Goal: Task Accomplishment & Management: Manage account settings

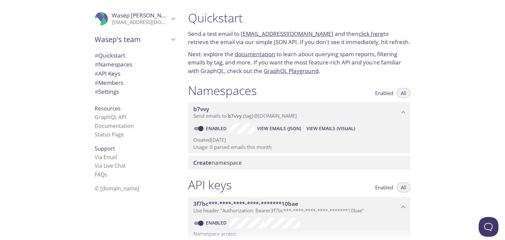
click at [105, 75] on span "# API Keys" at bounding box center [108, 74] width 26 height 8
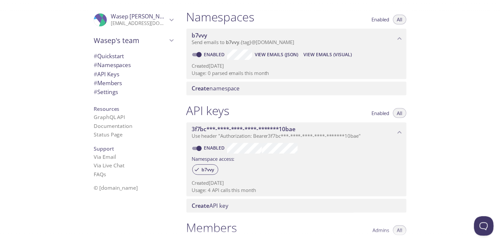
scroll to position [63, 0]
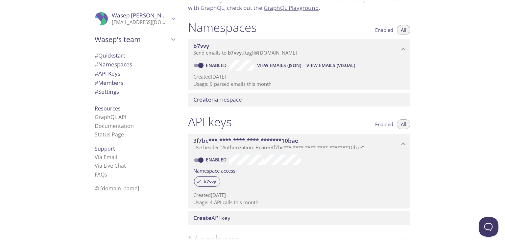
click at [231, 101] on span "Create namespace" at bounding box center [217, 100] width 49 height 8
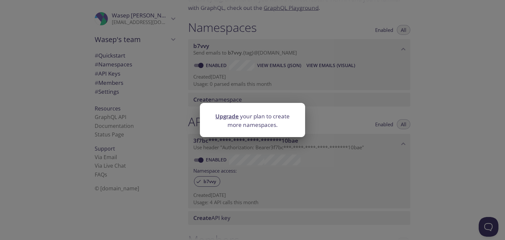
click at [229, 117] on link "Upgrade" at bounding box center [227, 117] width 23 height 8
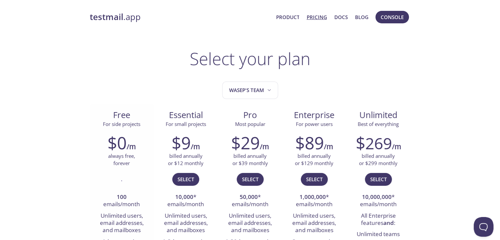
click at [111, 137] on h2 "$0" at bounding box center [117, 143] width 19 height 20
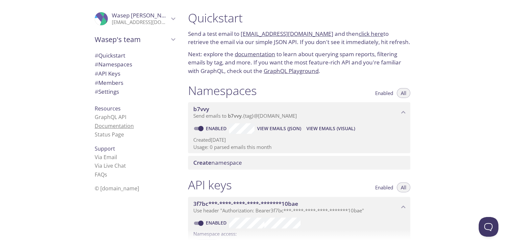
click at [111, 125] on link "Documentation" at bounding box center [114, 125] width 39 height 7
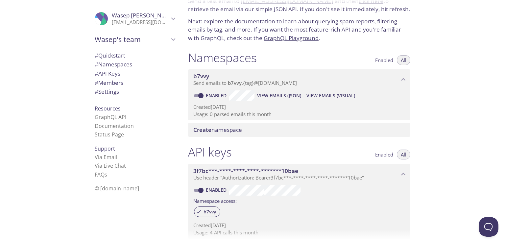
scroll to position [66, 0]
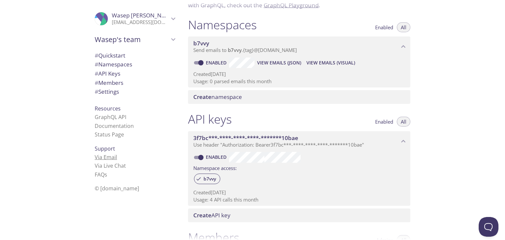
click at [103, 155] on link "Via Email" at bounding box center [106, 157] width 22 height 7
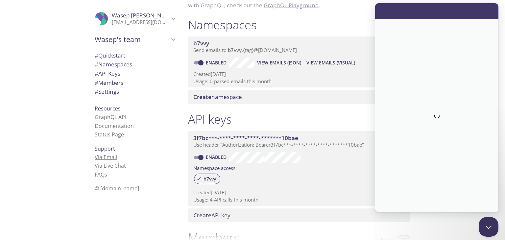
scroll to position [0, 0]
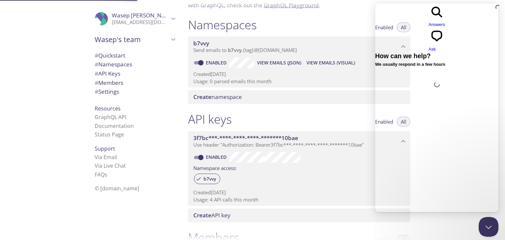
click at [318, 53] on p "Send emails to b7vvy . {tag} @[DOMAIN_NAME]" at bounding box center [296, 50] width 206 height 7
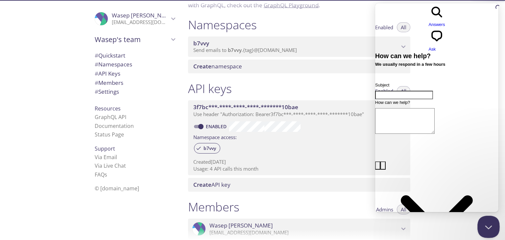
click at [483, 226] on button "Close Beacon popover" at bounding box center [488, 226] width 20 height 20
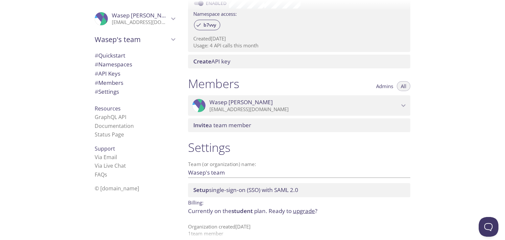
scroll to position [197, 0]
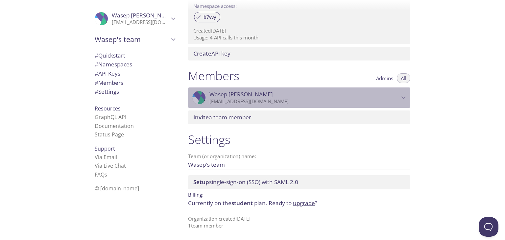
click at [361, 98] on p "[EMAIL_ADDRESS][DOMAIN_NAME]" at bounding box center [305, 101] width 190 height 7
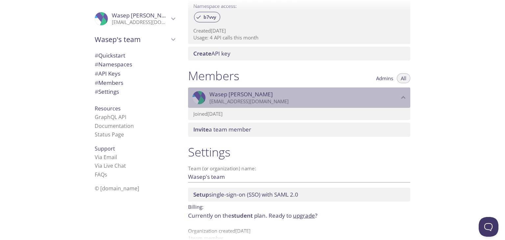
click at [361, 98] on p "[EMAIL_ADDRESS][DOMAIN_NAME]" at bounding box center [305, 101] width 190 height 7
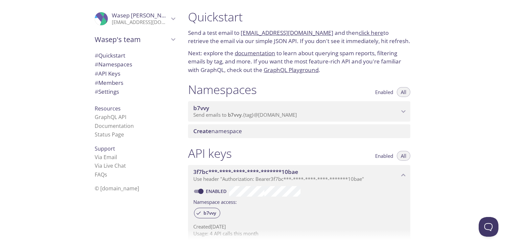
scroll to position [0, 0]
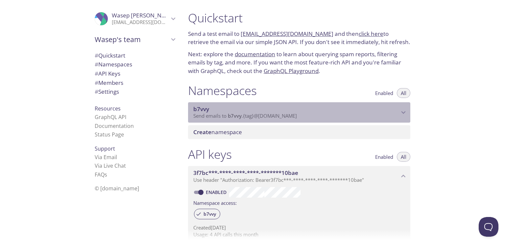
click at [347, 112] on span "b7vvy" at bounding box center [296, 109] width 206 height 7
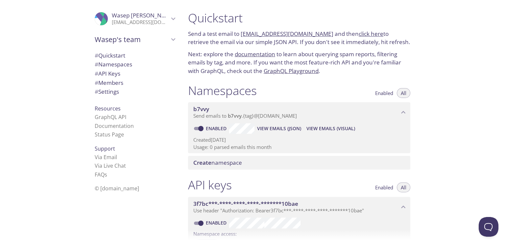
click at [347, 112] on span "b7vvy" at bounding box center [296, 109] width 206 height 7
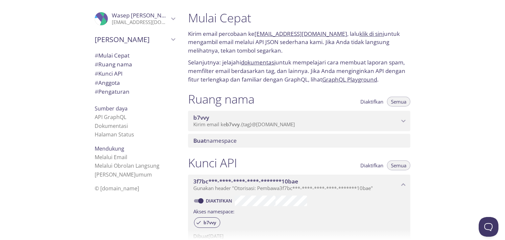
click at [222, 31] on font "Kirim email percobaan ke" at bounding box center [221, 34] width 66 height 8
drag, startPoint x: 190, startPoint y: 33, endPoint x: 254, endPoint y: 32, distance: 64.2
click at [254, 32] on font "Kirim email percobaan ke" at bounding box center [221, 34] width 66 height 8
click at [254, 34] on font "Kirim email percobaan ke" at bounding box center [221, 34] width 66 height 8
drag, startPoint x: 254, startPoint y: 34, endPoint x: 208, endPoint y: 36, distance: 45.5
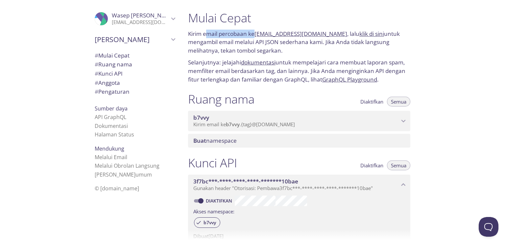
click at [208, 36] on font "Kirim email percobaan ke" at bounding box center [221, 34] width 66 height 8
click at [218, 49] on font "untuk mengambil email melalui API JSON sederhana kami. Jika Anda tidak langsung…" at bounding box center [294, 42] width 212 height 24
click at [114, 94] on font "Pengaturan" at bounding box center [113, 92] width 31 height 8
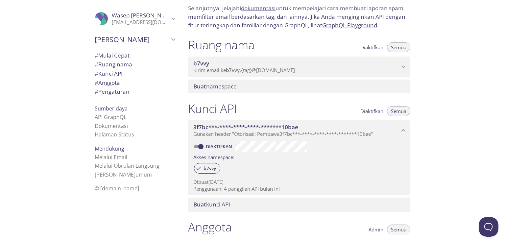
scroll to position [66, 0]
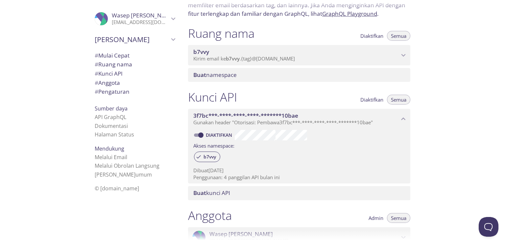
drag, startPoint x: 235, startPoint y: 132, endPoint x: 233, endPoint y: 139, distance: 6.7
click at [235, 132] on div "Kunci API Diaktifkan Semua 3f7bc***-****-****-****-*******10bae Gunakan header …" at bounding box center [299, 145] width 233 height 118
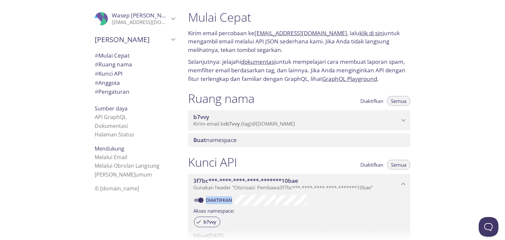
scroll to position [0, 0]
click at [111, 63] on font "Ruang nama" at bounding box center [115, 65] width 34 height 8
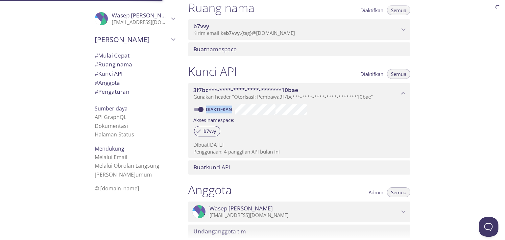
click at [119, 56] on font "Mulai Cepat" at bounding box center [113, 56] width 31 height 8
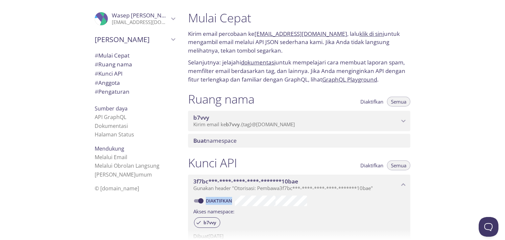
click at [105, 92] on font "Pengaturan" at bounding box center [113, 92] width 31 height 8
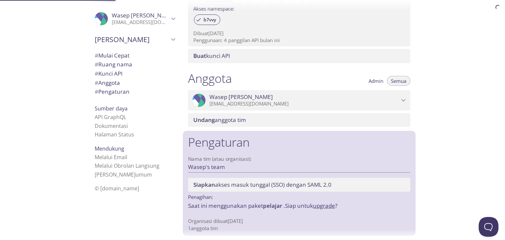
scroll to position [205, 0]
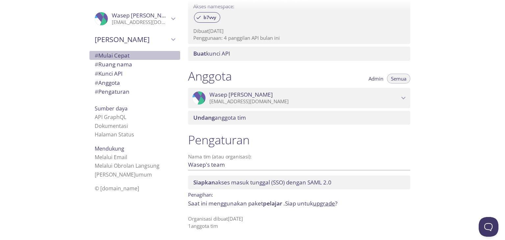
click at [117, 54] on font "Mulai Cepat" at bounding box center [113, 56] width 31 height 8
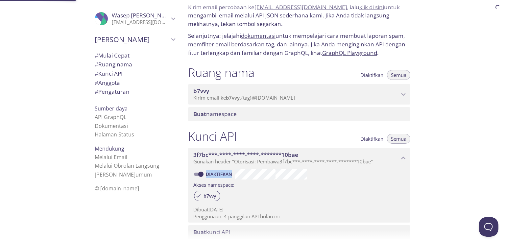
scroll to position [11, 0]
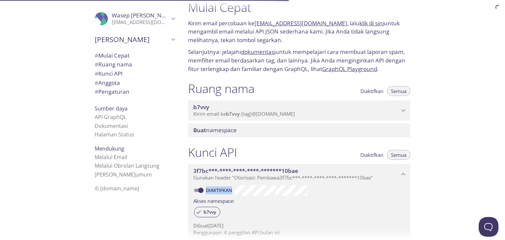
click at [401, 91] on font "Semua" at bounding box center [398, 91] width 15 height 7
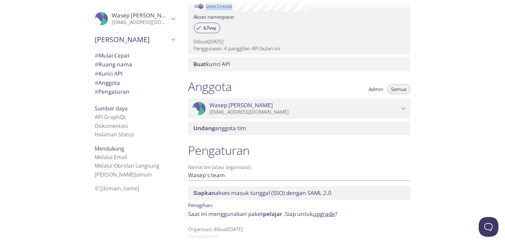
scroll to position [205, 0]
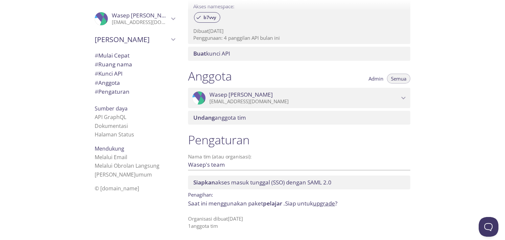
click at [200, 181] on font "Siapkan" at bounding box center [204, 183] width 22 height 8
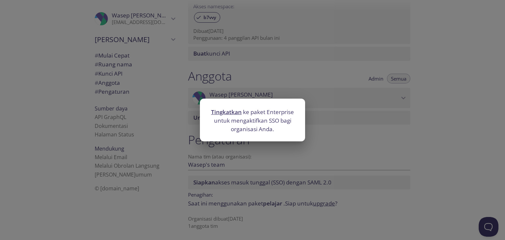
click at [347, 149] on div "Tingkatkan ke paket Enterprise untuk mengaktifkan SSO bagi organisasi Anda." at bounding box center [252, 120] width 505 height 240
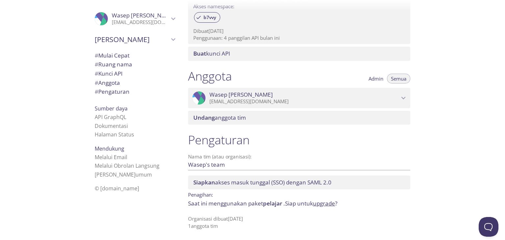
click at [235, 115] on font "anggota tim" at bounding box center [230, 118] width 31 height 8
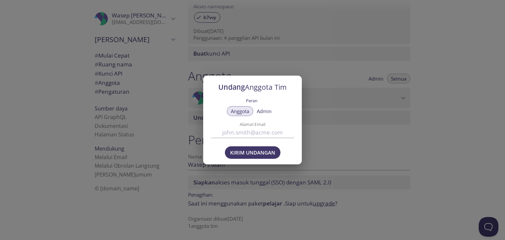
click at [235, 132] on input "Alamat Email" at bounding box center [252, 132] width 83 height 11
click at [370, 119] on div "Undang Anggota Tim Peran Anggota Admin Alamat Email Kirim Undangan" at bounding box center [252, 120] width 505 height 240
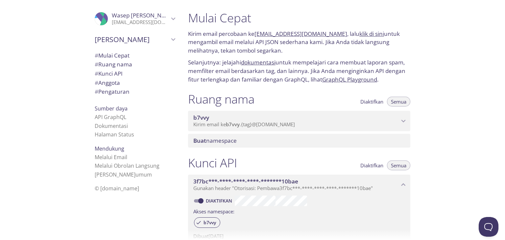
scroll to position [66, 0]
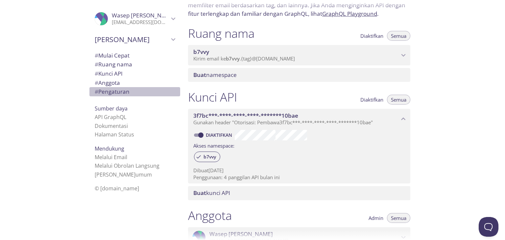
click at [106, 94] on font "Pengaturan" at bounding box center [113, 92] width 31 height 8
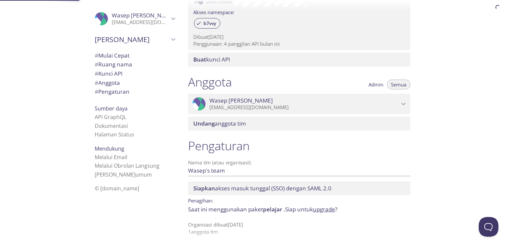
scroll to position [205, 0]
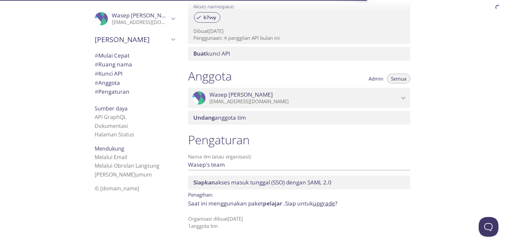
click at [225, 115] on font "anggota tim" at bounding box center [230, 118] width 31 height 8
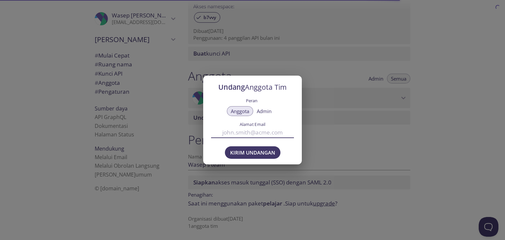
click at [232, 134] on input "Alamat Email" at bounding box center [252, 132] width 83 height 11
click at [262, 114] on font "Admin" at bounding box center [264, 111] width 15 height 7
click at [234, 134] on input "Alamat Email" at bounding box center [252, 132] width 83 height 11
type input "[EMAIL_ADDRESS][DOMAIN_NAME]"
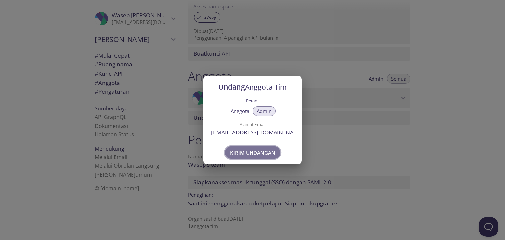
click at [246, 154] on font "Kirim Undangan" at bounding box center [252, 152] width 45 height 7
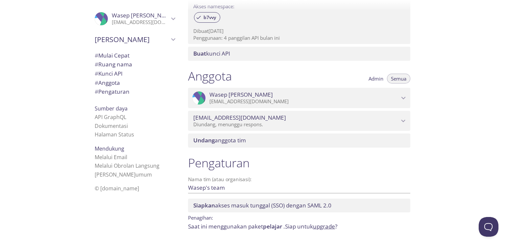
click at [223, 142] on font "anggota tim" at bounding box center [230, 141] width 31 height 8
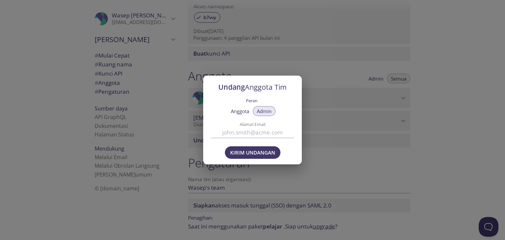
click at [251, 134] on input "Alamat Email" at bounding box center [252, 132] width 83 height 11
paste input "[EMAIL_ADDRESS][DOMAIN_NAME]"
type input "[EMAIL_ADDRESS][DOMAIN_NAME]"
click at [258, 152] on font "Kirim Undangan" at bounding box center [252, 152] width 45 height 7
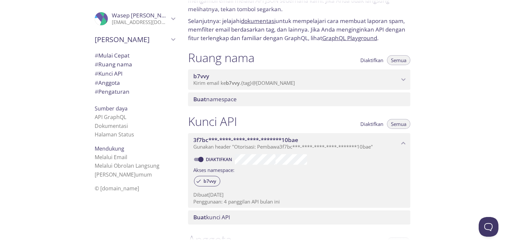
scroll to position [41, 0]
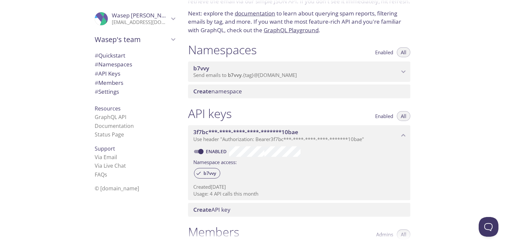
click at [438, 92] on div "Quickstart Send a test email to [EMAIL_ADDRESS][DOMAIN_NAME] and then click her…" at bounding box center [344, 120] width 322 height 240
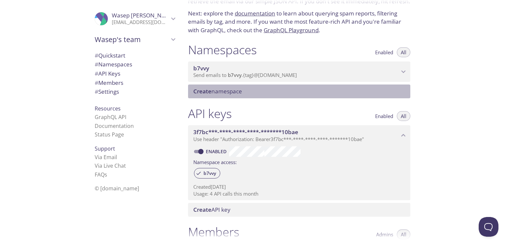
click at [376, 92] on span "Create namespace" at bounding box center [300, 91] width 215 height 7
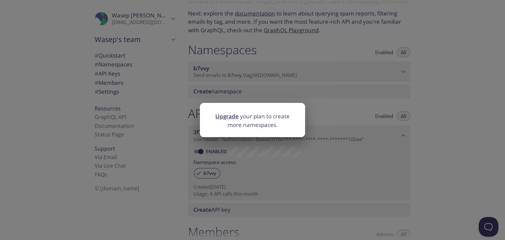
click at [416, 92] on div "Upgrade your plan to create more namespaces." at bounding box center [252, 120] width 505 height 240
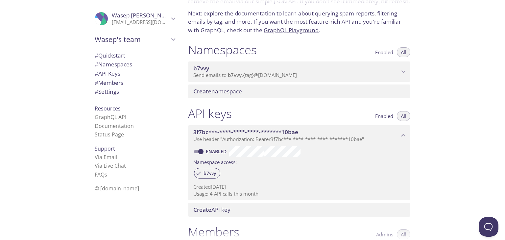
click at [114, 74] on span "# API Keys" at bounding box center [108, 74] width 26 height 8
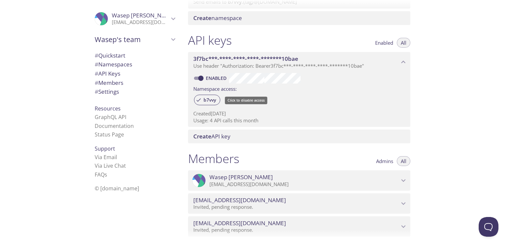
scroll to position [48, 0]
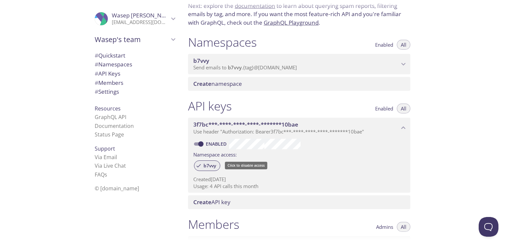
click at [211, 168] on span "b7vvy" at bounding box center [210, 166] width 20 height 6
click at [207, 166] on span "b7vvy" at bounding box center [210, 166] width 20 height 6
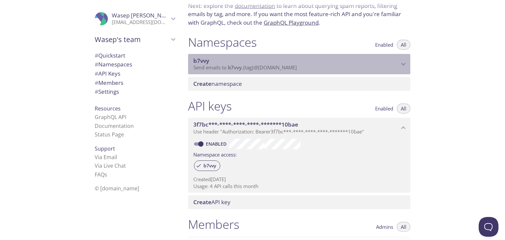
click at [208, 64] on span "b7vvy" at bounding box center [201, 61] width 16 height 8
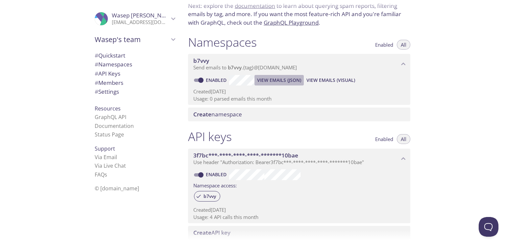
click at [273, 81] on span "View Emails (JSON)" at bounding box center [279, 80] width 44 height 8
click at [349, 82] on span "View Emails (Visual)" at bounding box center [331, 80] width 49 height 8
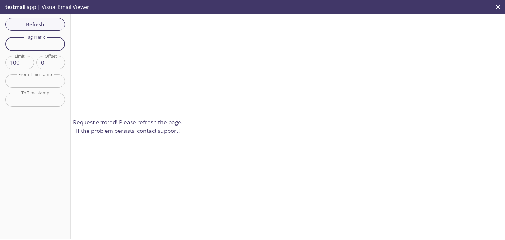
click at [48, 39] on input "text" at bounding box center [35, 43] width 60 height 13
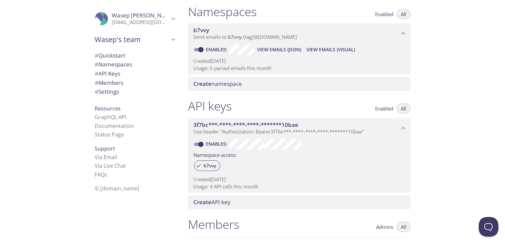
scroll to position [112, 0]
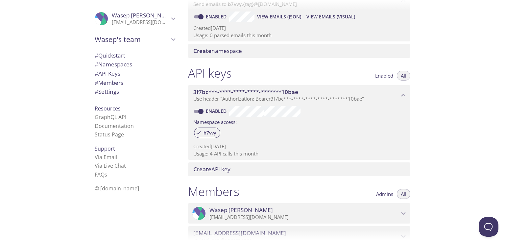
click at [204, 171] on span "Create" at bounding box center [202, 169] width 18 height 8
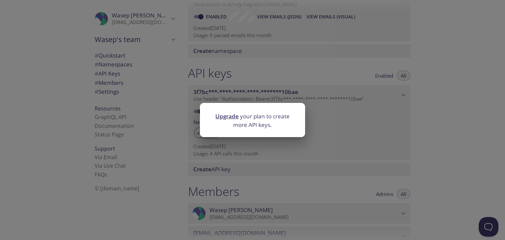
click at [435, 166] on div "Upgrade your plan to create more API keys." at bounding box center [252, 120] width 505 height 240
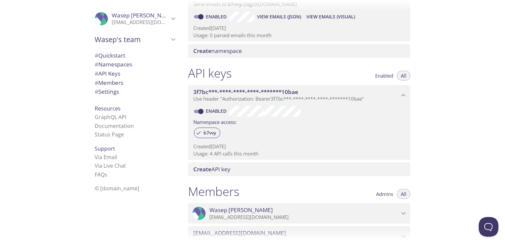
click at [385, 76] on span "Enabled" at bounding box center [384, 76] width 18 height 0
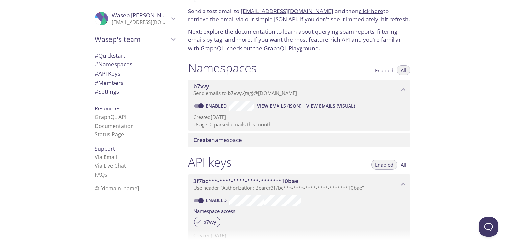
scroll to position [0, 0]
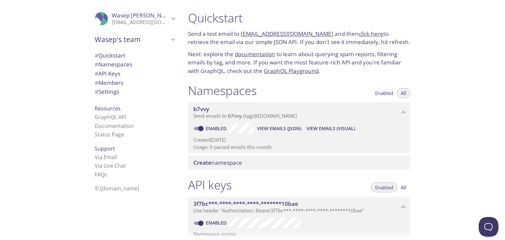
click at [124, 65] on span "# Namespaces" at bounding box center [114, 65] width 38 height 8
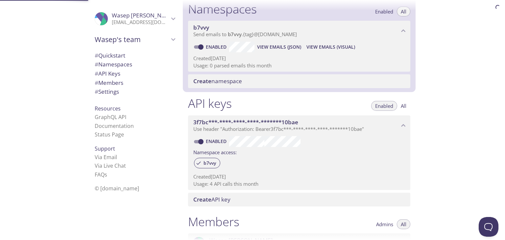
scroll to position [83, 0]
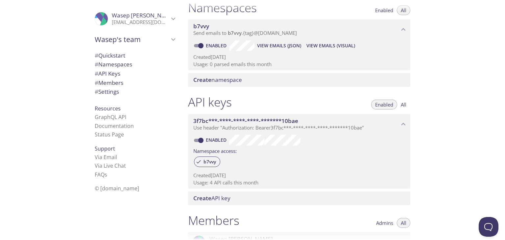
click at [276, 33] on span "Send emails to b7vvy . {tag} @[DOMAIN_NAME]" at bounding box center [245, 33] width 104 height 7
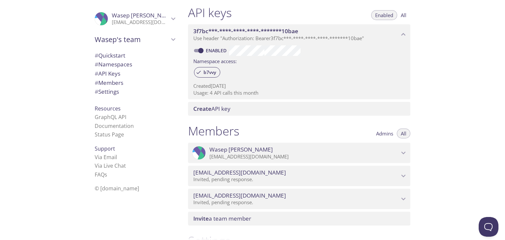
scroll to position [243, 0]
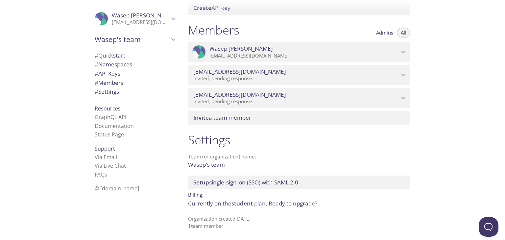
click at [100, 140] on div "Resources GraphQL API Documentation Status Page" at bounding box center [134, 122] width 91 height 40
click at [100, 137] on link "Status Page" at bounding box center [109, 134] width 29 height 7
click at [107, 127] on link "Documentation" at bounding box center [114, 125] width 39 height 7
click at [107, 73] on span "# API Keys" at bounding box center [108, 74] width 26 height 8
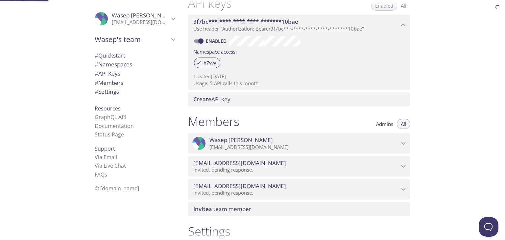
scroll to position [147, 0]
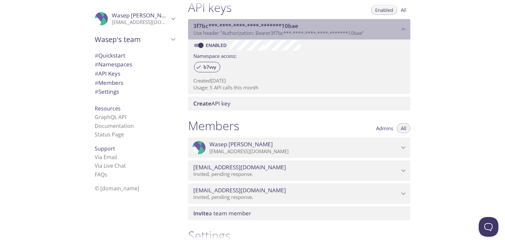
click at [341, 35] on span "Use header "Authorization: Bearer 3f7bc***-****-****-****-*******10bae "" at bounding box center [278, 33] width 171 height 7
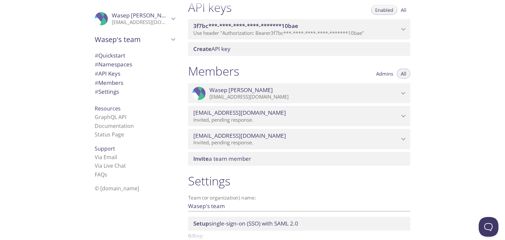
click at [341, 35] on span "Use header "Authorization: Bearer 3f7bc***-****-****-****-*******10bae "" at bounding box center [278, 33] width 171 height 7
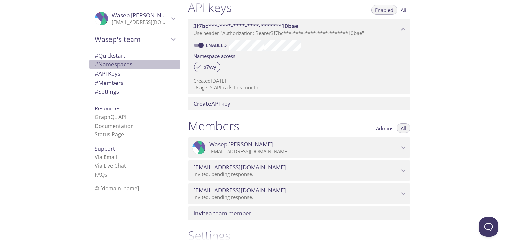
click at [112, 63] on span "# Namespaces" at bounding box center [114, 65] width 38 height 8
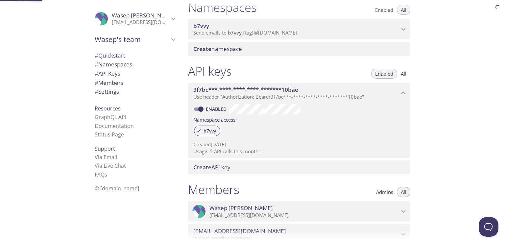
scroll to position [83, 0]
click at [109, 58] on span "# Quickstart" at bounding box center [110, 56] width 31 height 8
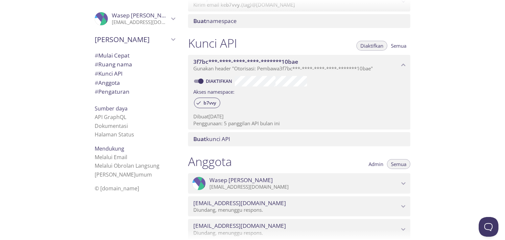
scroll to position [109, 0]
